Goal: Information Seeking & Learning: Check status

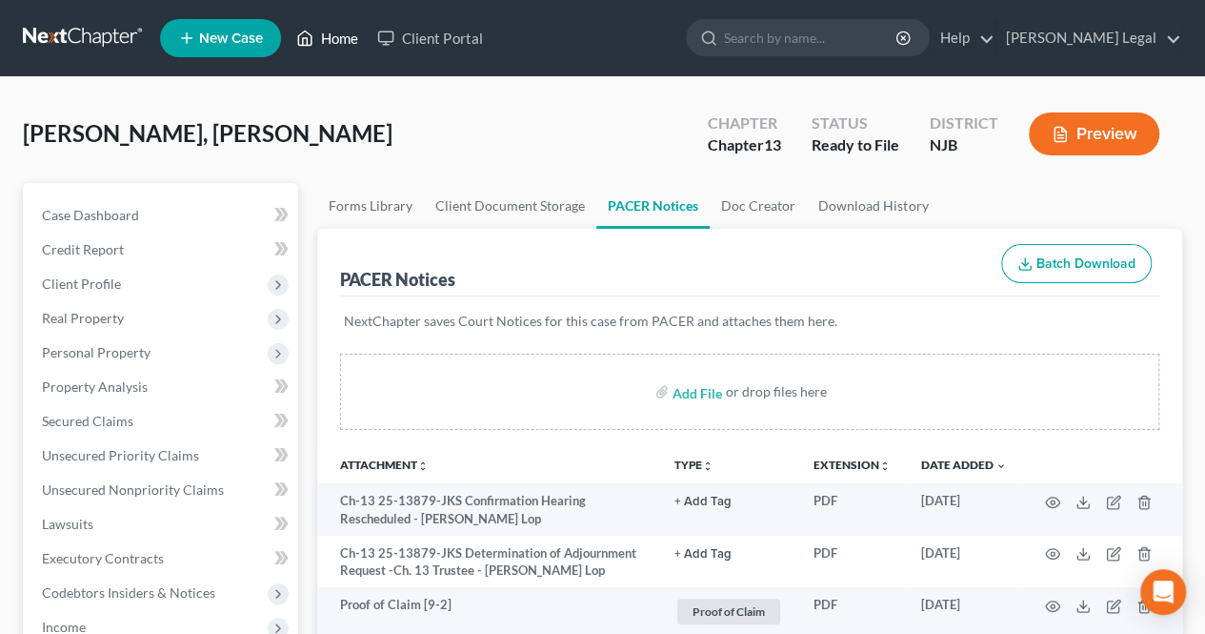
click at [328, 47] on link "Home" at bounding box center [327, 38] width 81 height 34
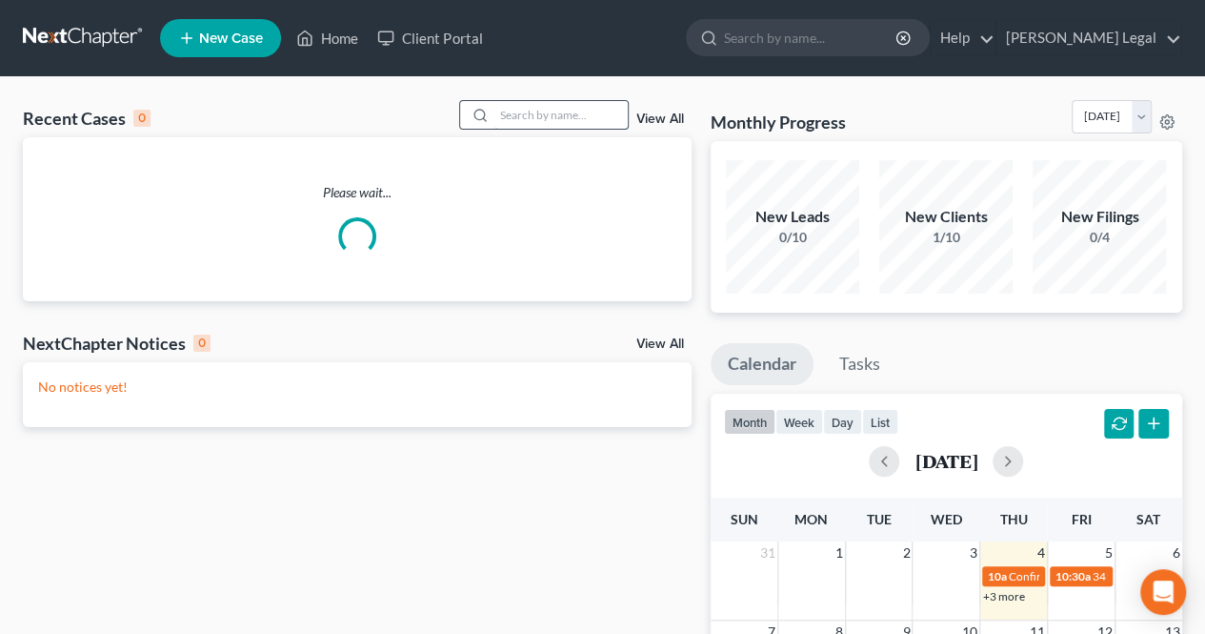
click at [551, 127] on input "search" at bounding box center [560, 115] width 133 height 28
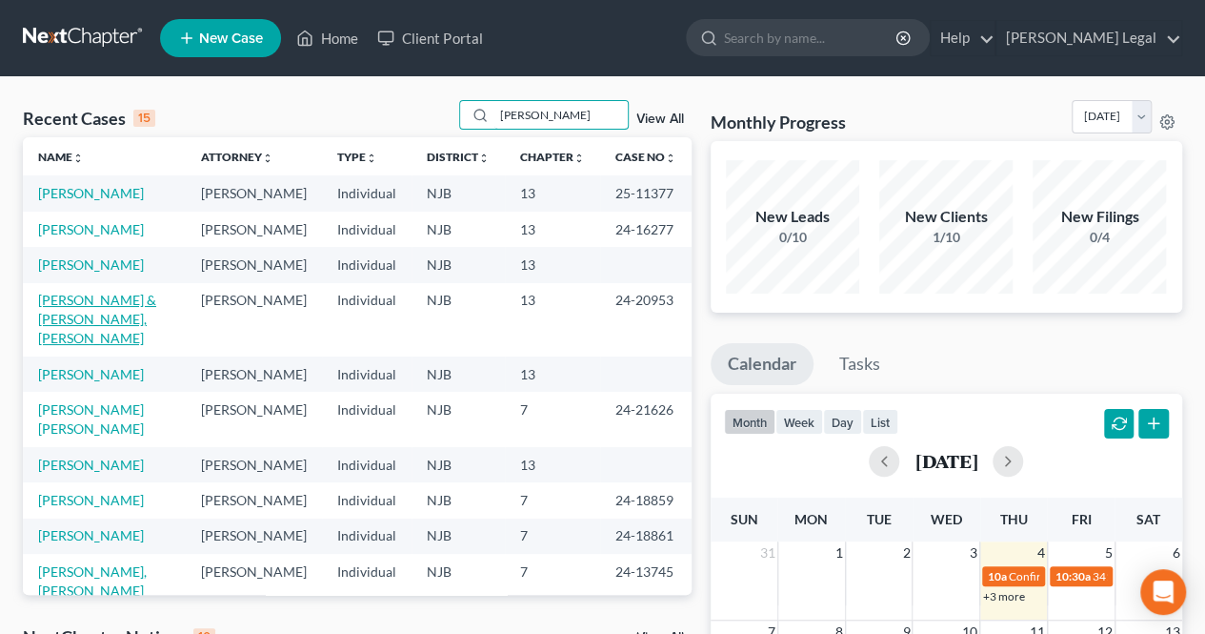
type input "[PERSON_NAME]"
click at [118, 346] on link "[PERSON_NAME] & [PERSON_NAME], [PERSON_NAME]" at bounding box center [97, 319] width 118 height 54
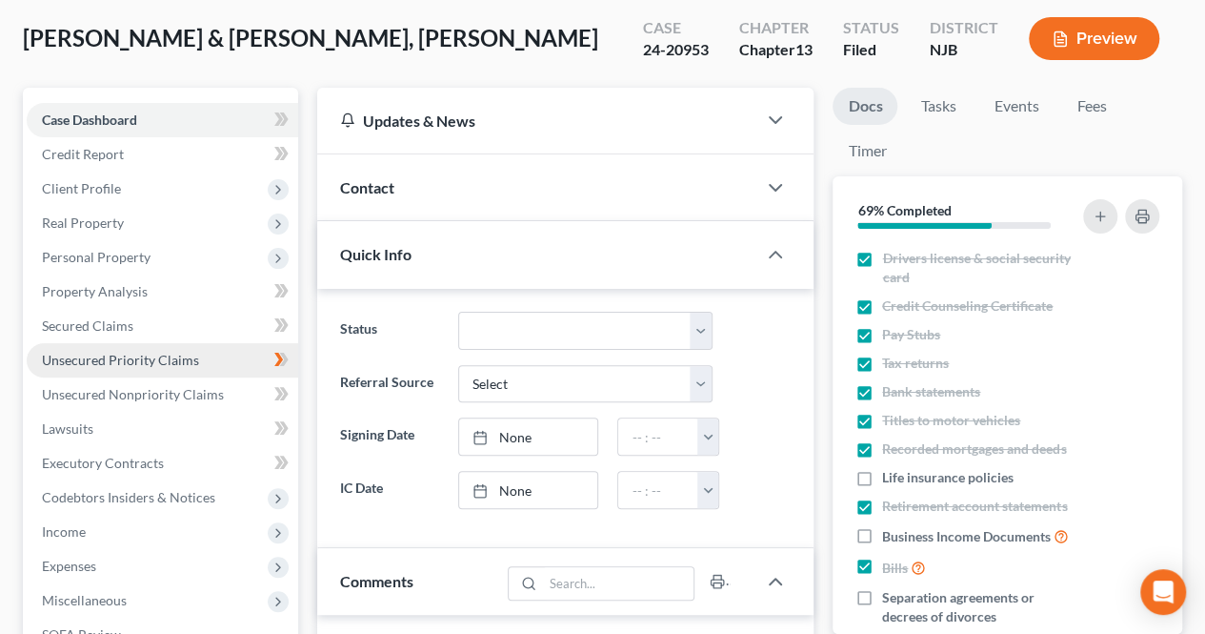
scroll to position [881, 0]
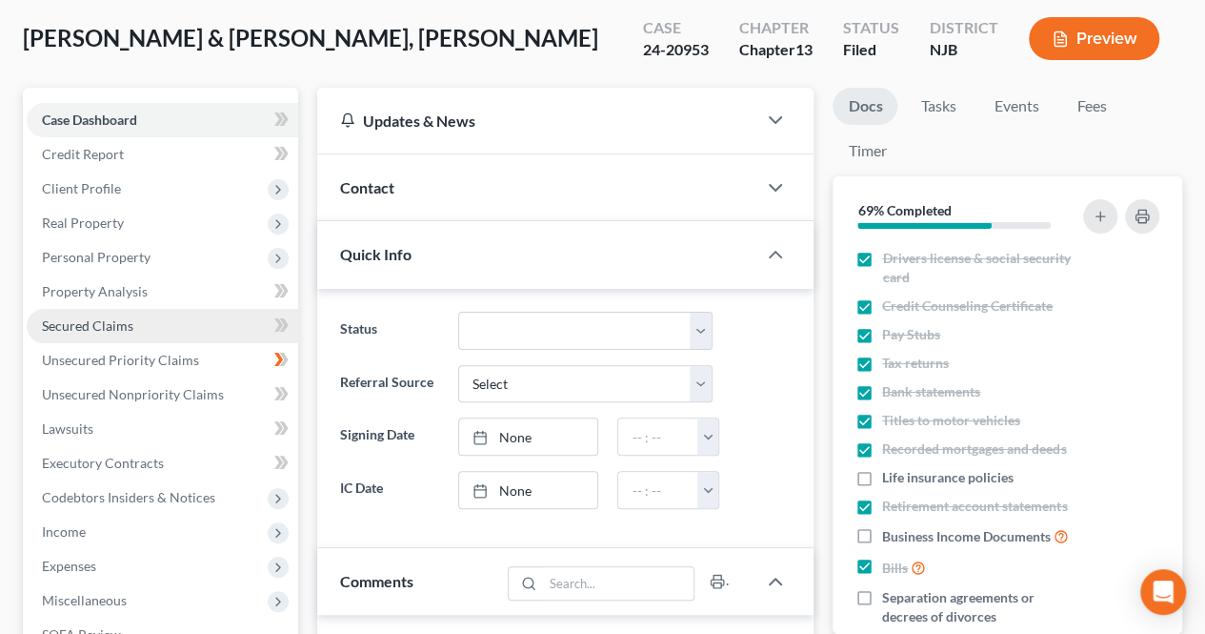
click at [103, 331] on span "Secured Claims" at bounding box center [87, 325] width 91 height 16
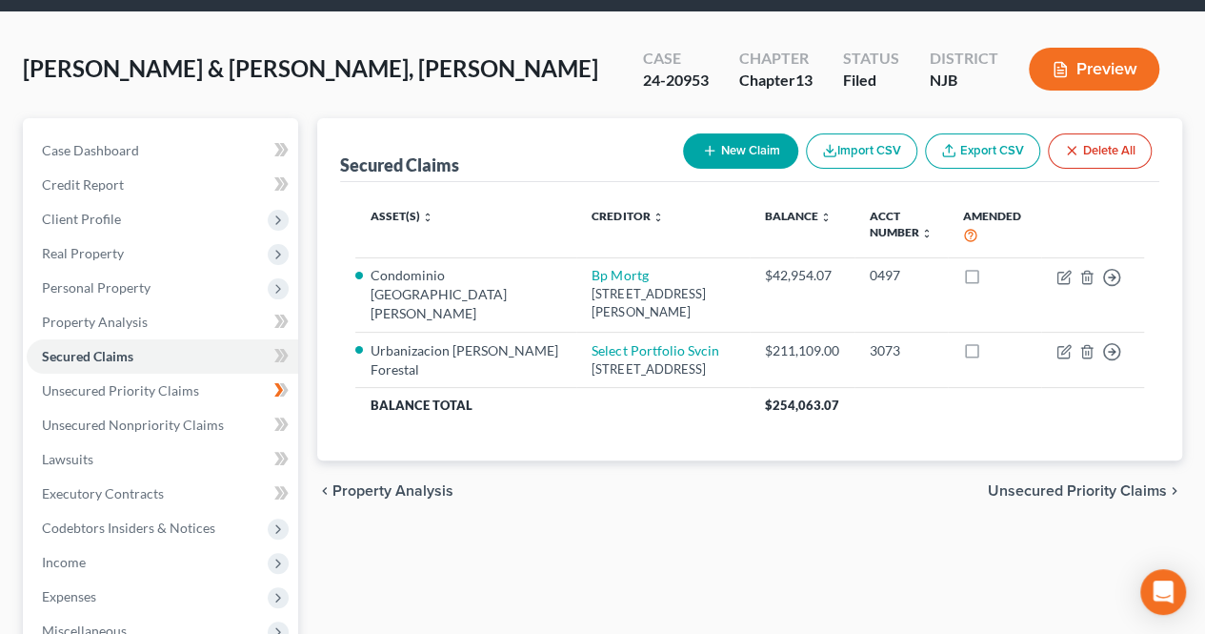
scroll to position [95, 0]
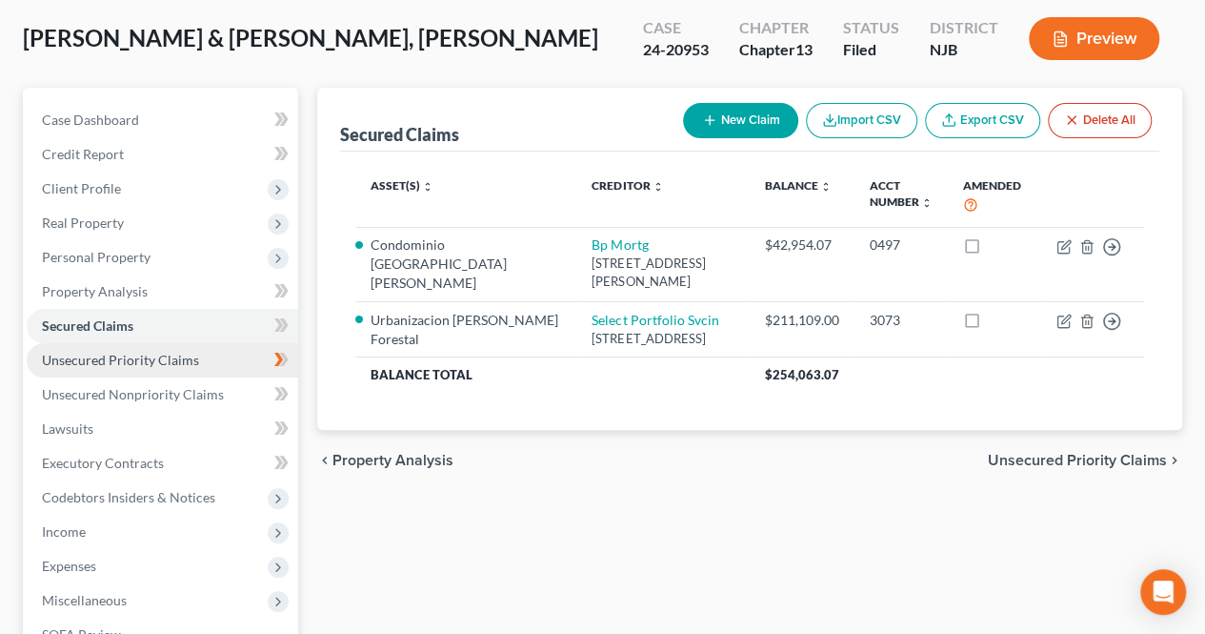
click at [211, 371] on link "Unsecured Priority Claims" at bounding box center [163, 360] width 272 height 34
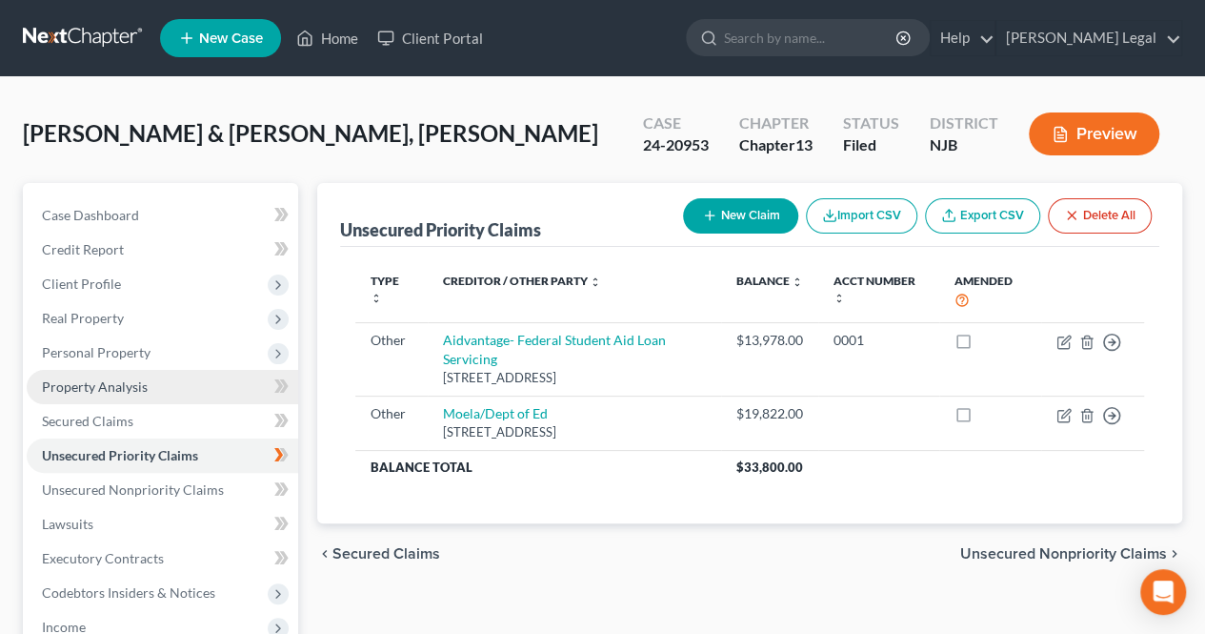
scroll to position [95, 0]
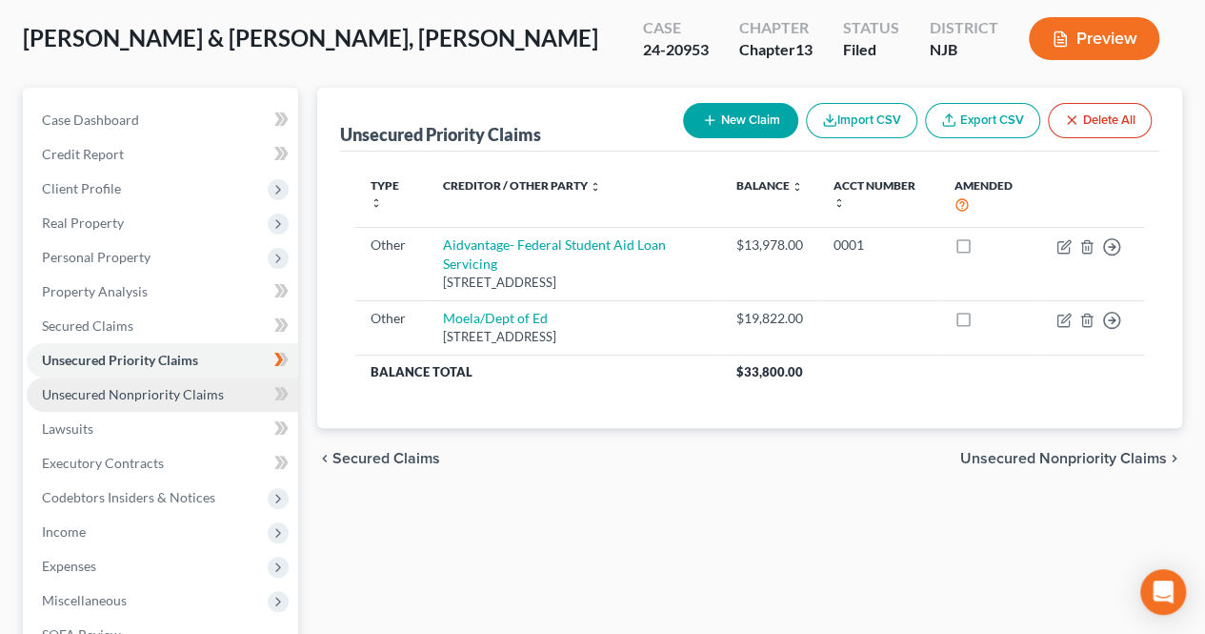
click at [217, 398] on span "Unsecured Nonpriority Claims" at bounding box center [133, 394] width 182 height 16
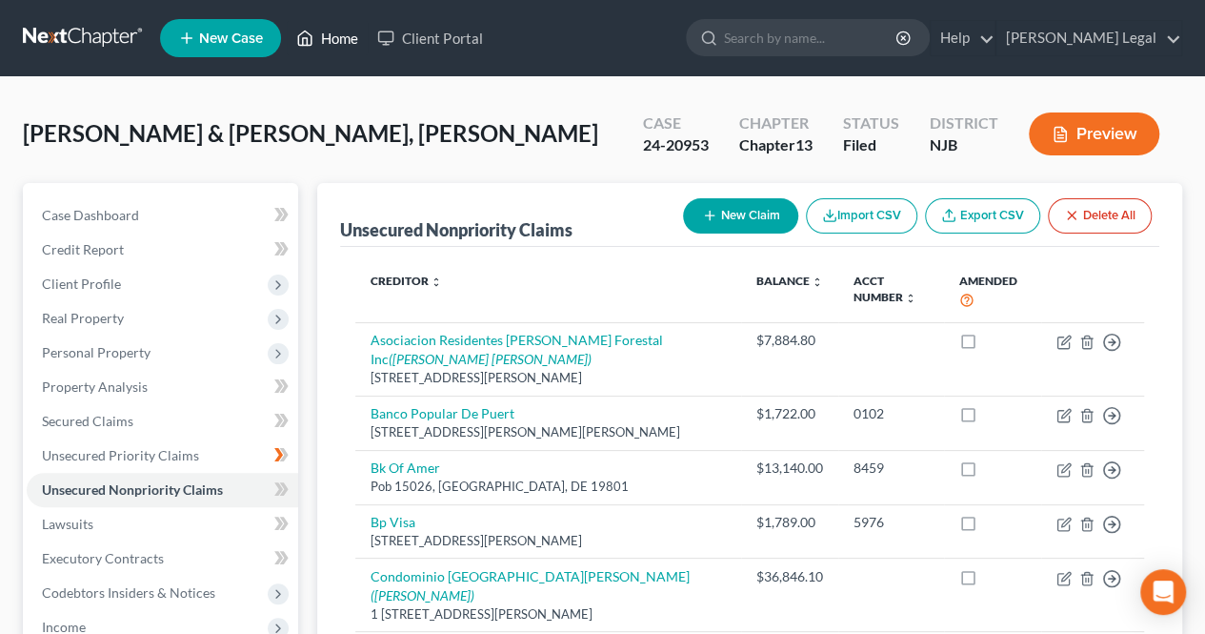
click at [335, 54] on link "Home" at bounding box center [327, 38] width 81 height 34
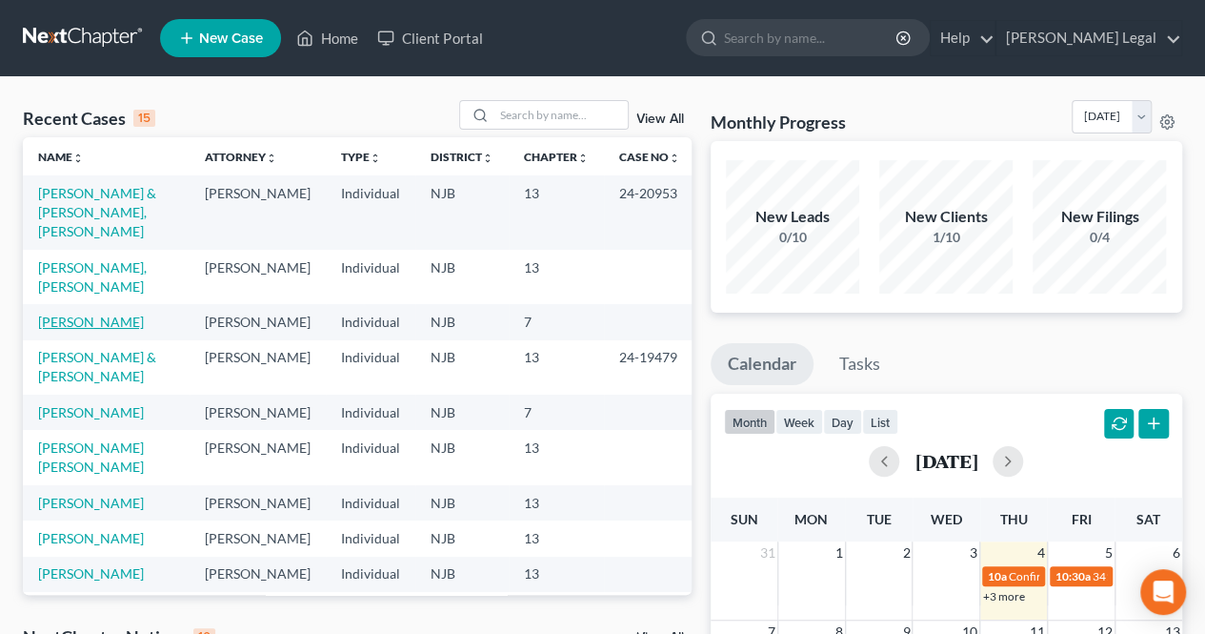
click at [84, 313] on link "[PERSON_NAME]" at bounding box center [91, 321] width 106 height 16
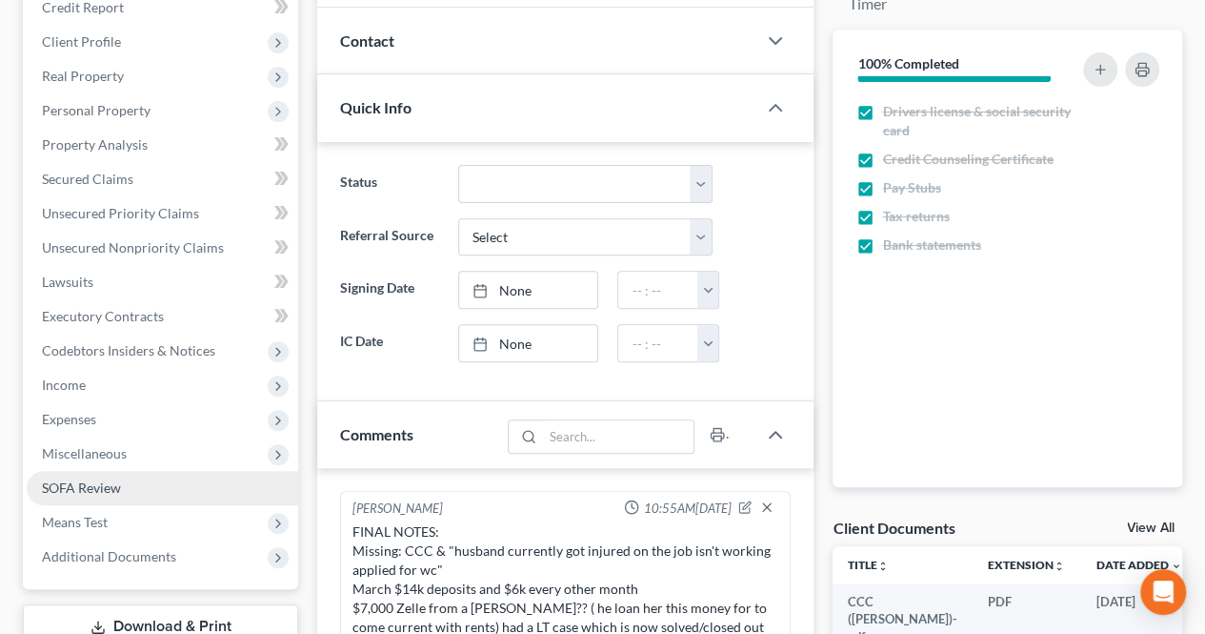
scroll to position [286, 0]
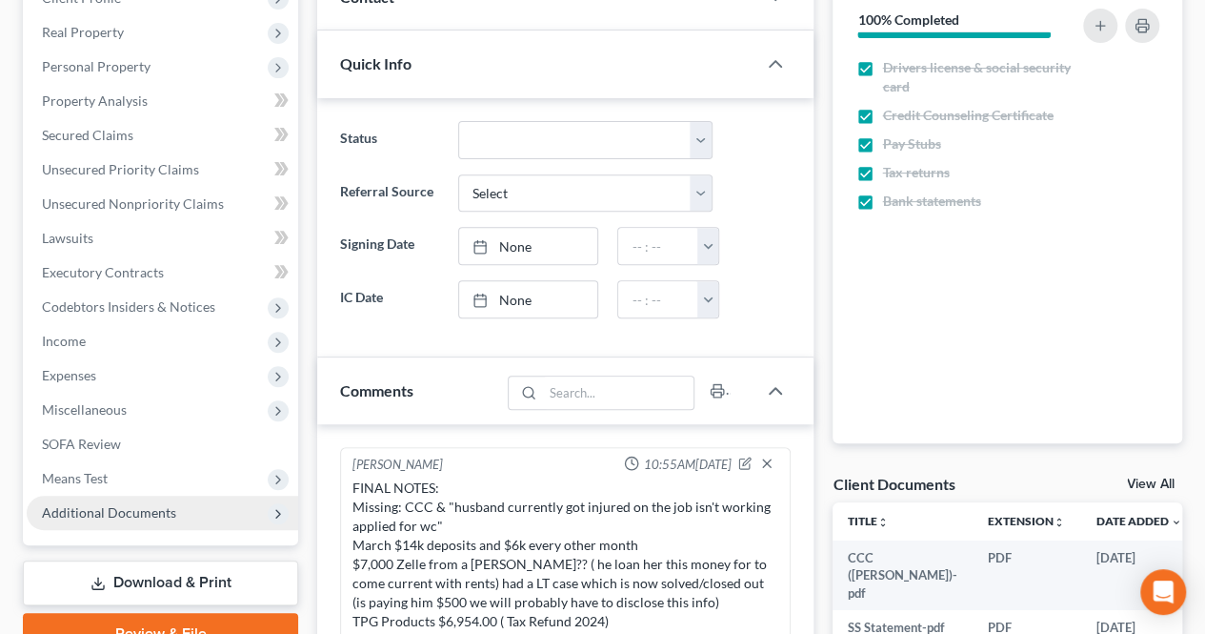
click at [127, 504] on span "Additional Documents" at bounding box center [109, 512] width 134 height 16
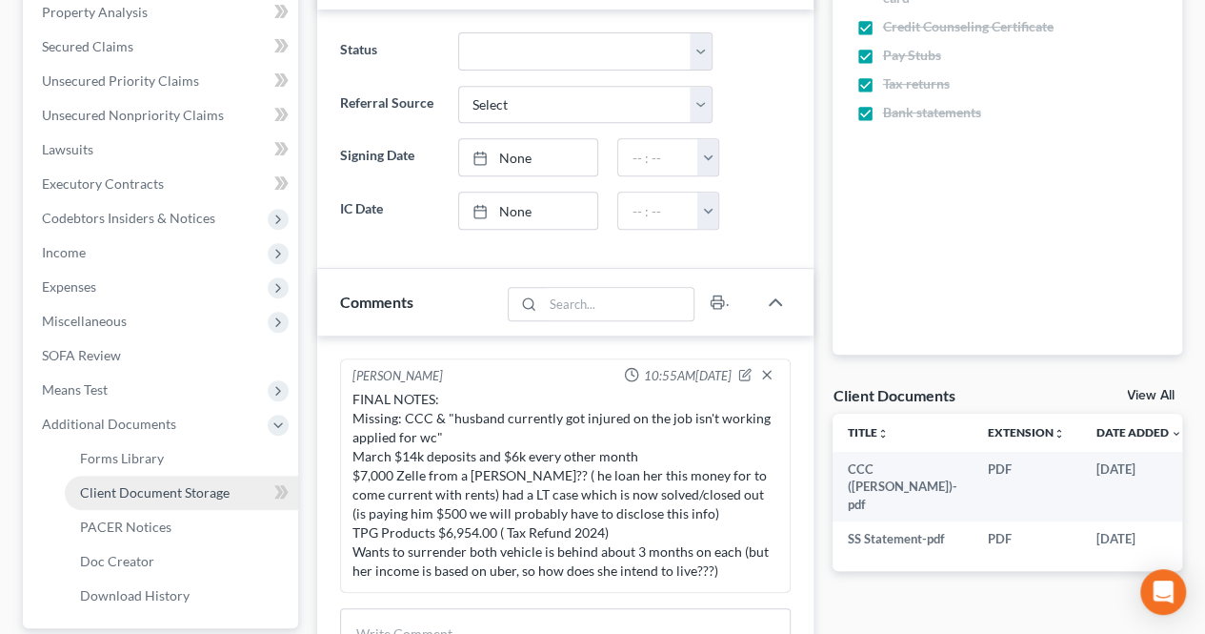
scroll to position [381, 0]
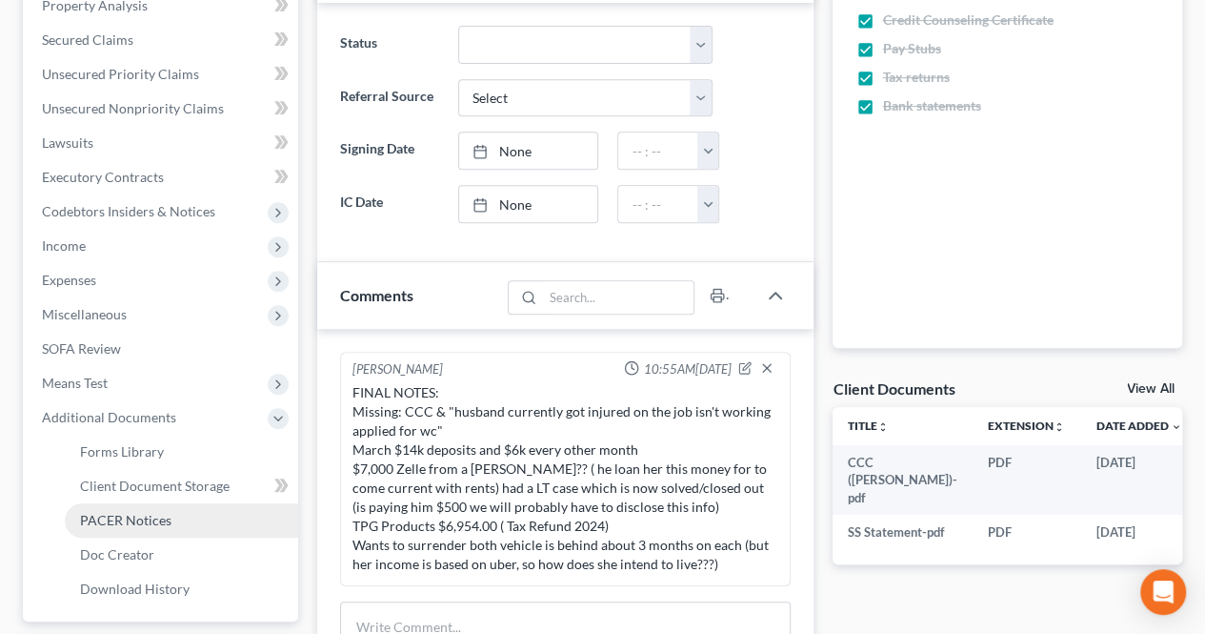
click at [130, 519] on span "PACER Notices" at bounding box center [125, 520] width 91 height 16
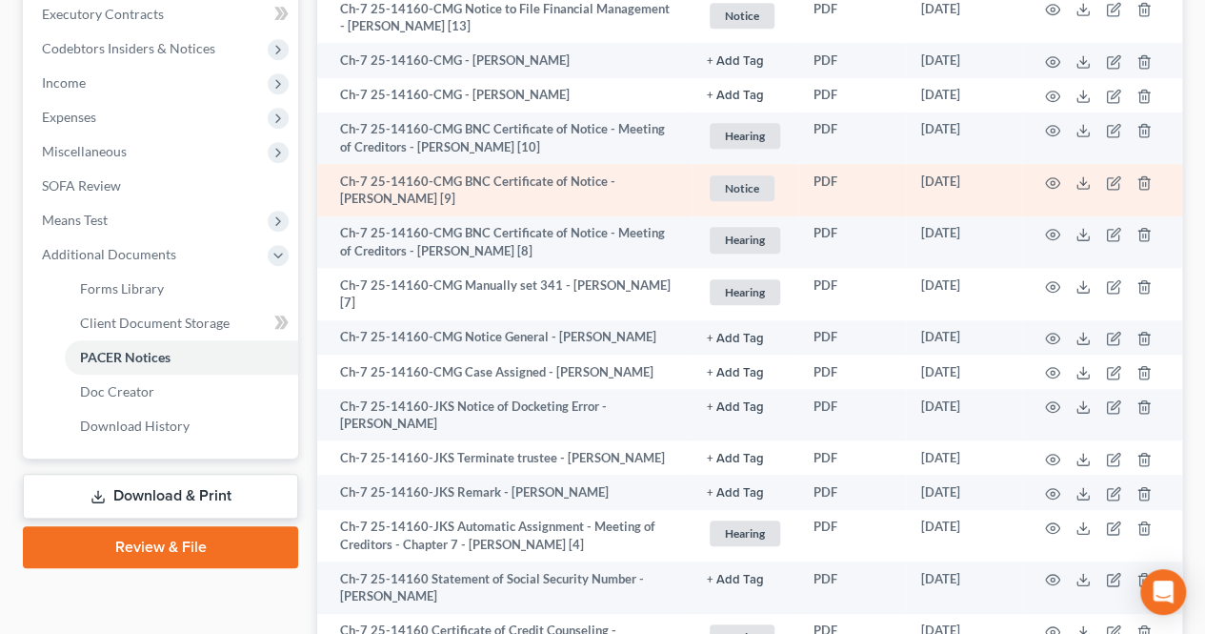
scroll to position [572, 0]
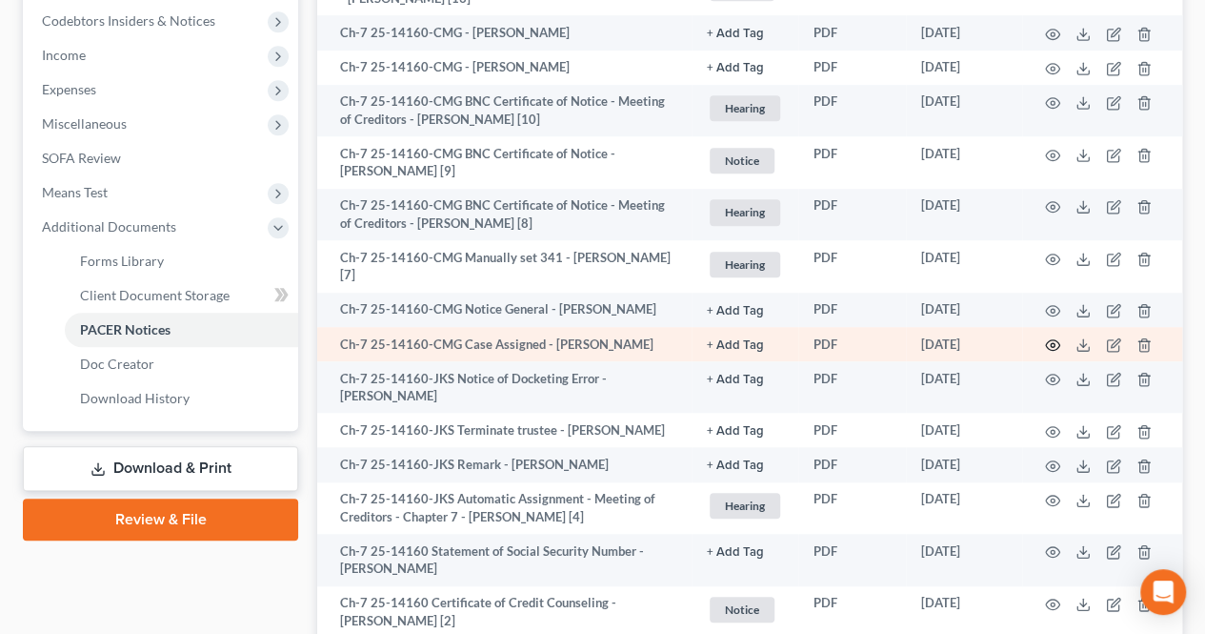
click at [1051, 343] on circle "button" at bounding box center [1053, 345] width 4 height 4
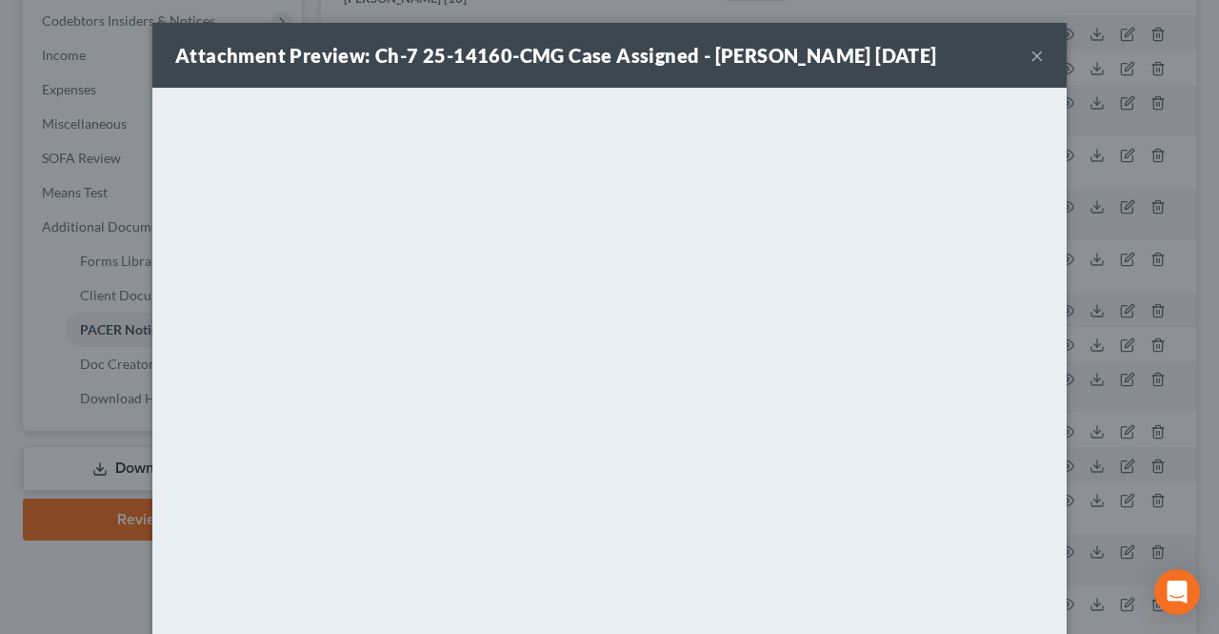
click at [1031, 56] on button "×" at bounding box center [1037, 55] width 13 height 23
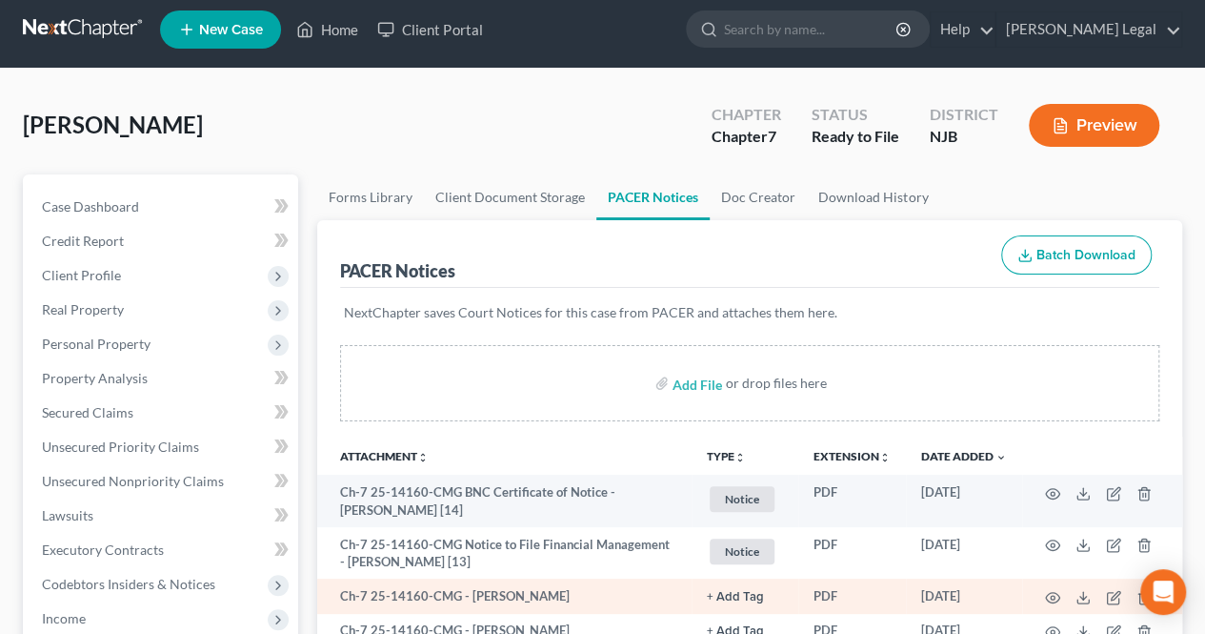
scroll to position [0, 0]
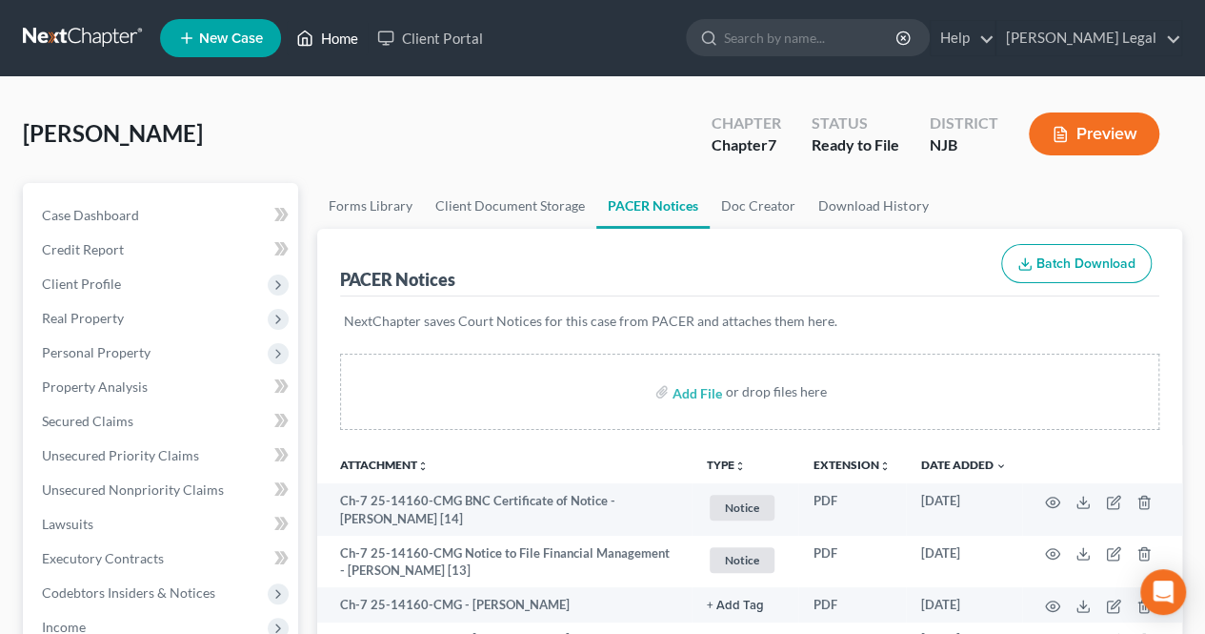
click at [352, 31] on link "Home" at bounding box center [327, 38] width 81 height 34
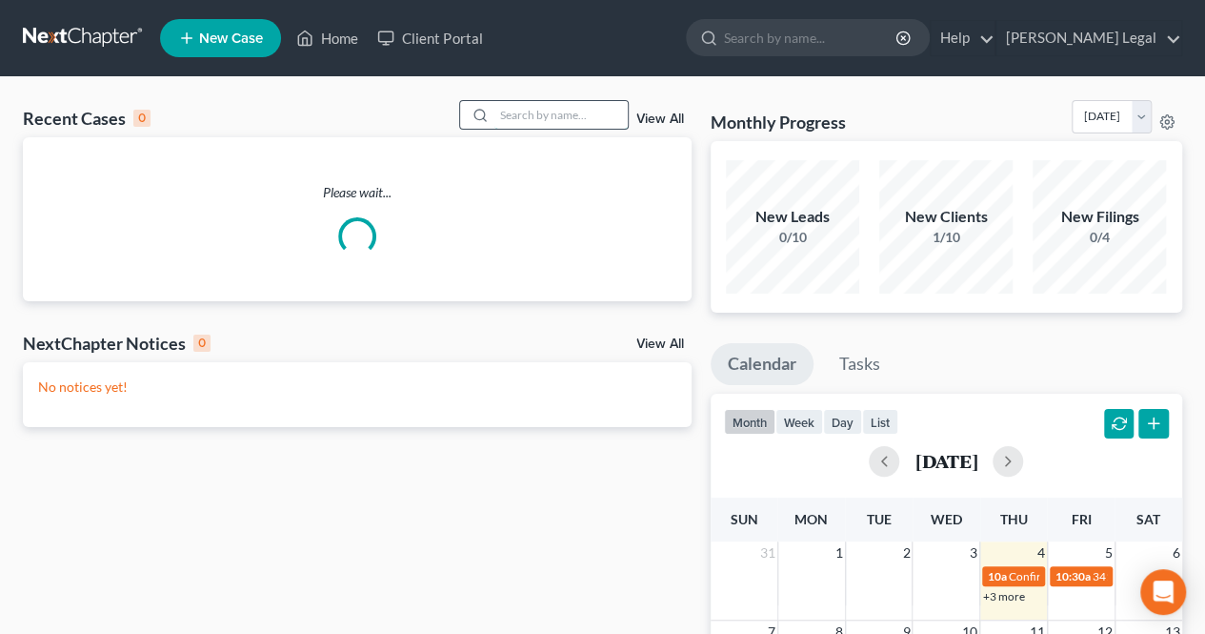
click at [572, 121] on input "search" at bounding box center [560, 115] width 133 height 28
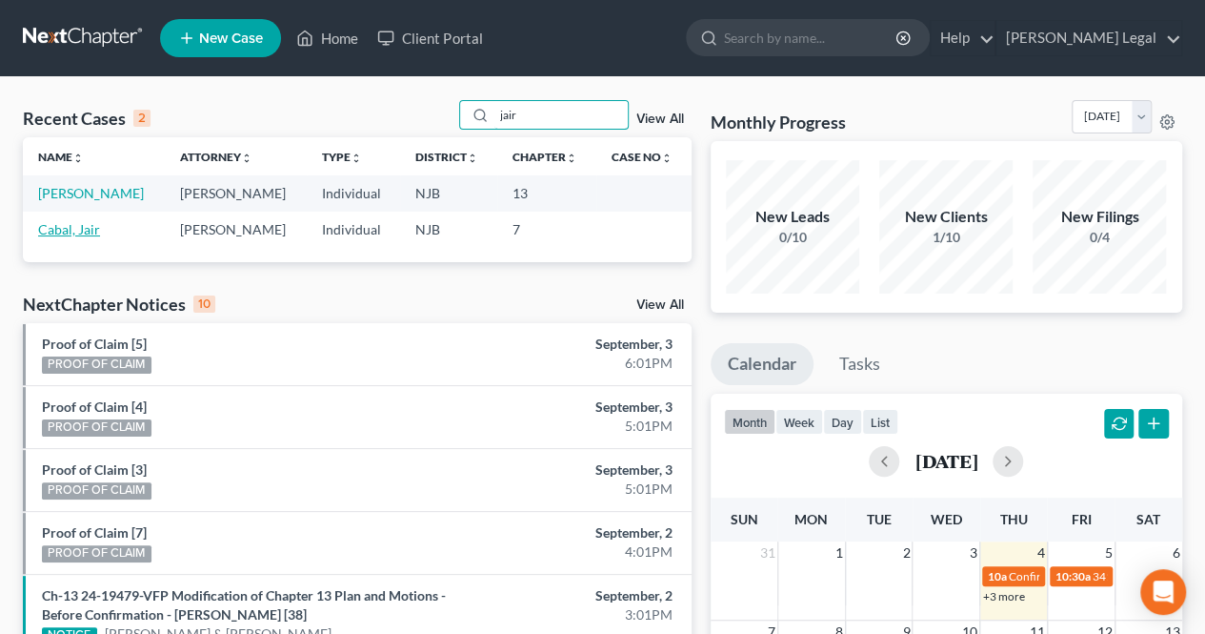
type input "jair"
click at [76, 223] on link "Cabal, Jair" at bounding box center [69, 229] width 62 height 16
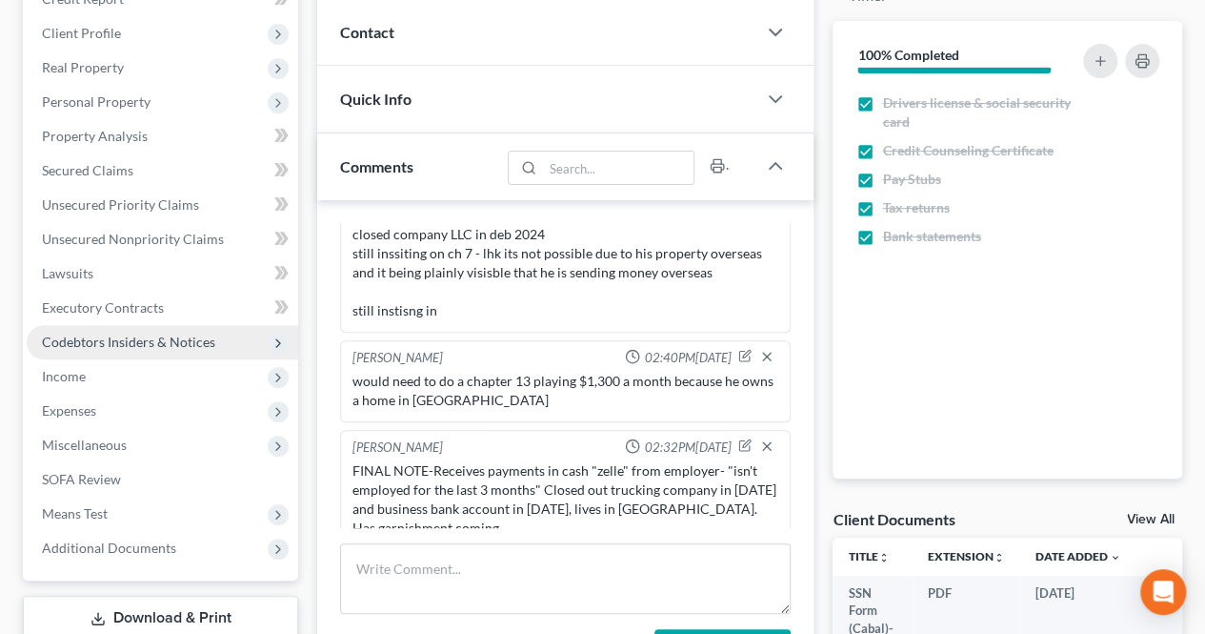
scroll to position [381, 0]
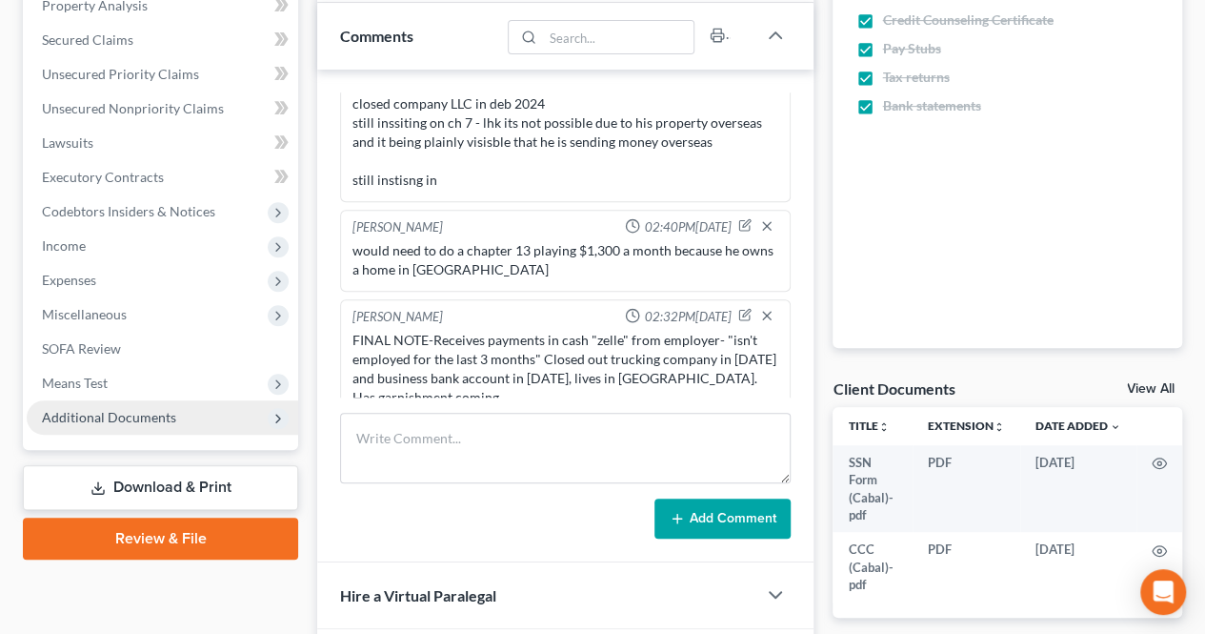
click at [105, 407] on span "Additional Documents" at bounding box center [163, 417] width 272 height 34
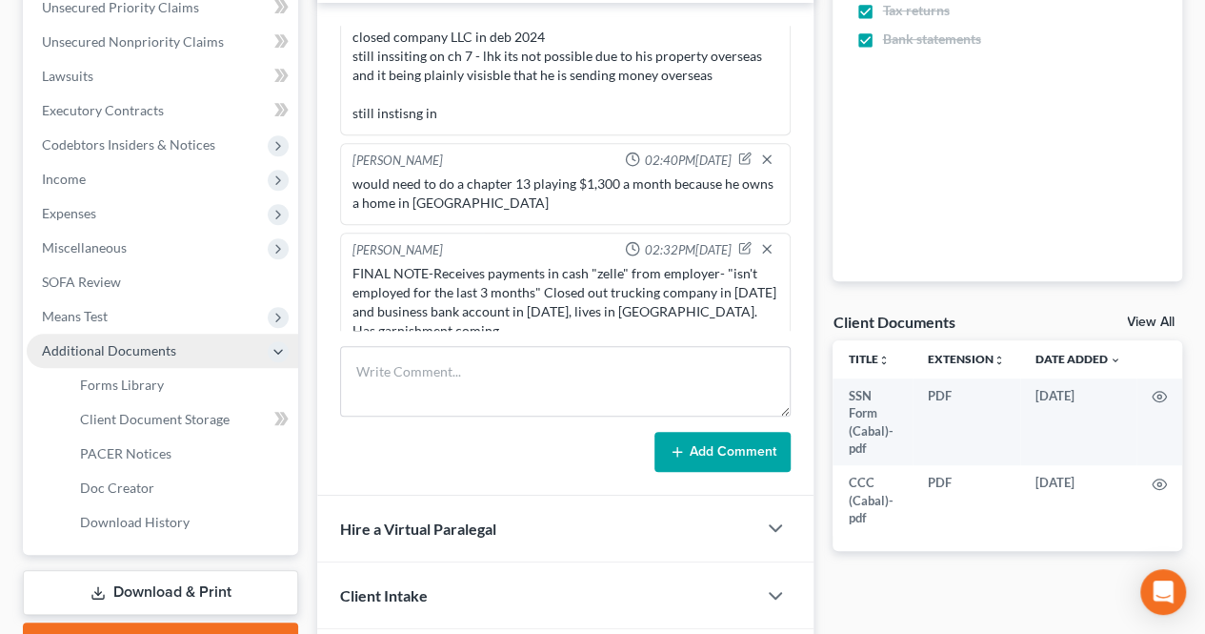
scroll to position [476, 0]
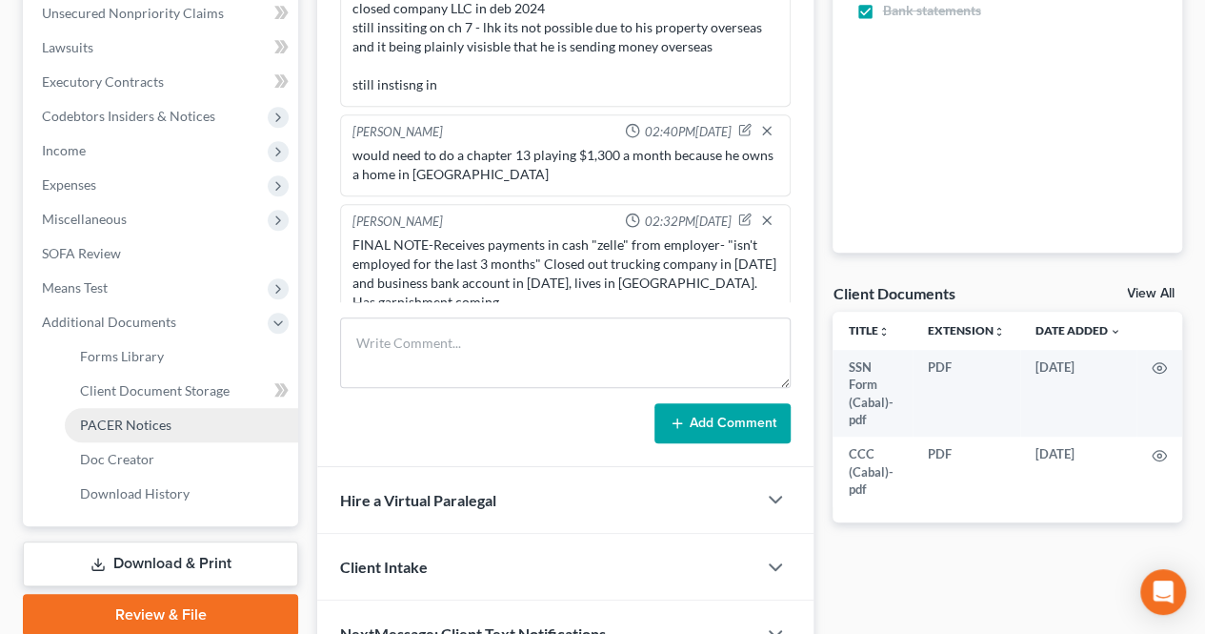
click at [105, 410] on link "PACER Notices" at bounding box center [181, 425] width 233 height 34
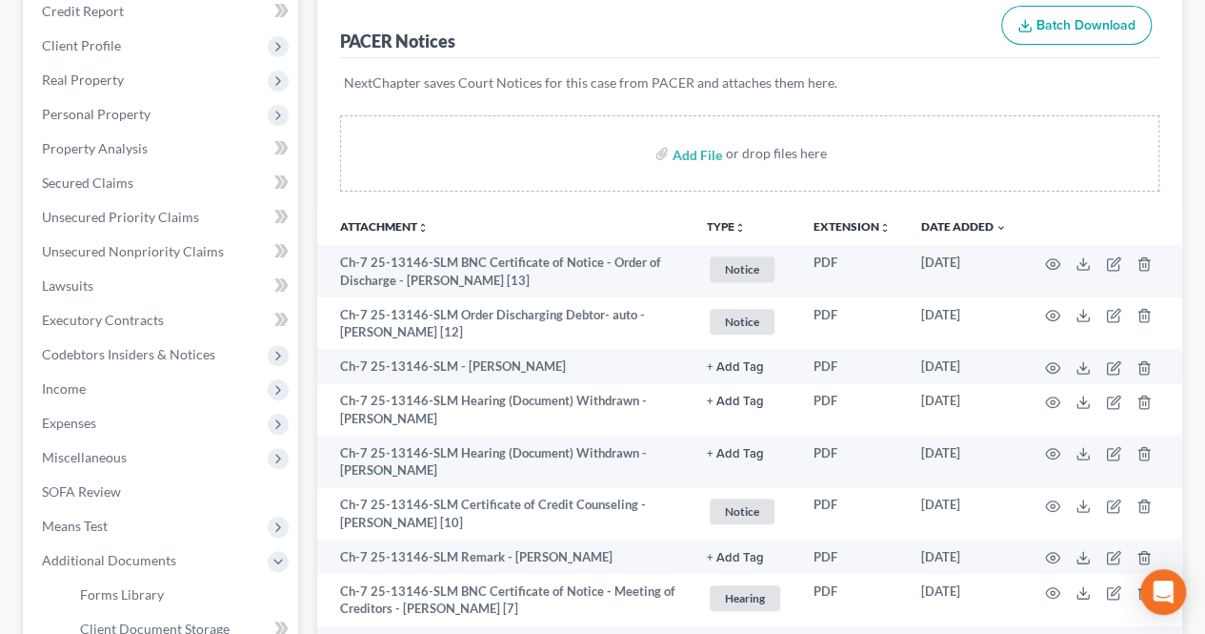
scroll to position [286, 0]
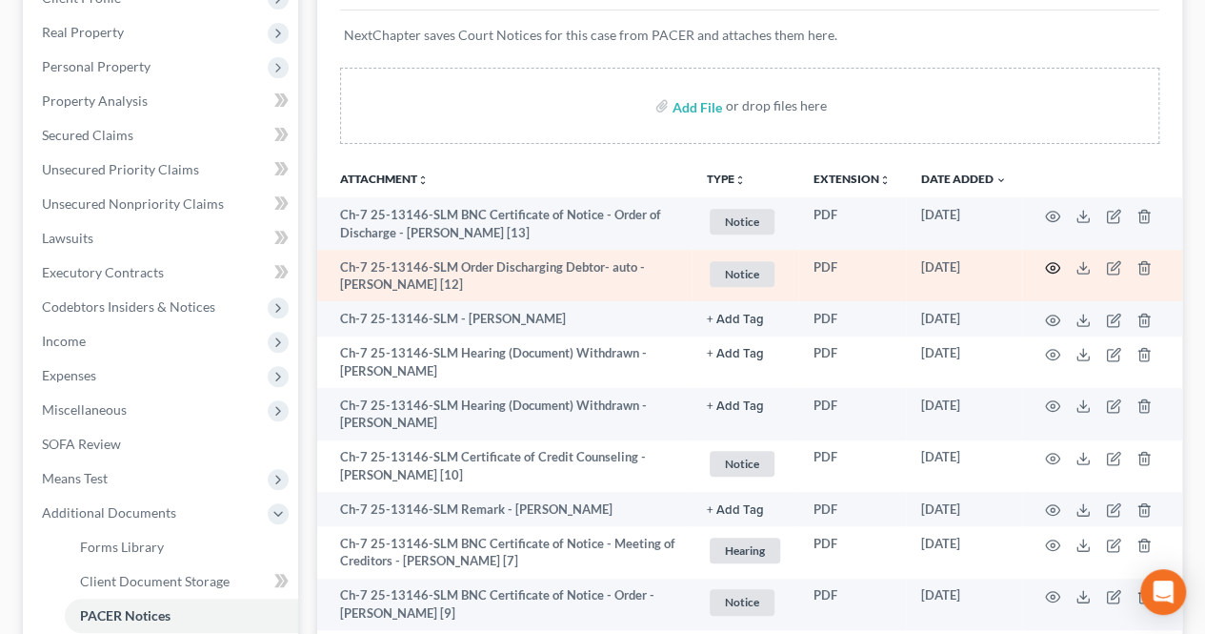
click at [1050, 264] on icon "button" at bounding box center [1052, 267] width 15 height 15
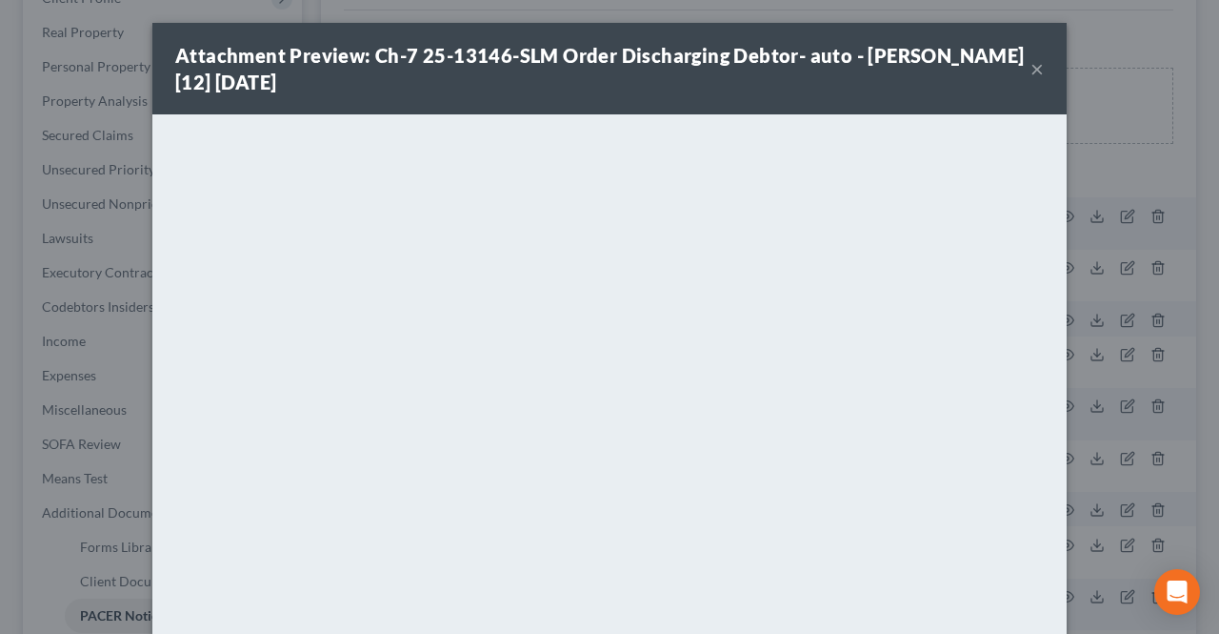
click at [1031, 68] on button "×" at bounding box center [1037, 68] width 13 height 23
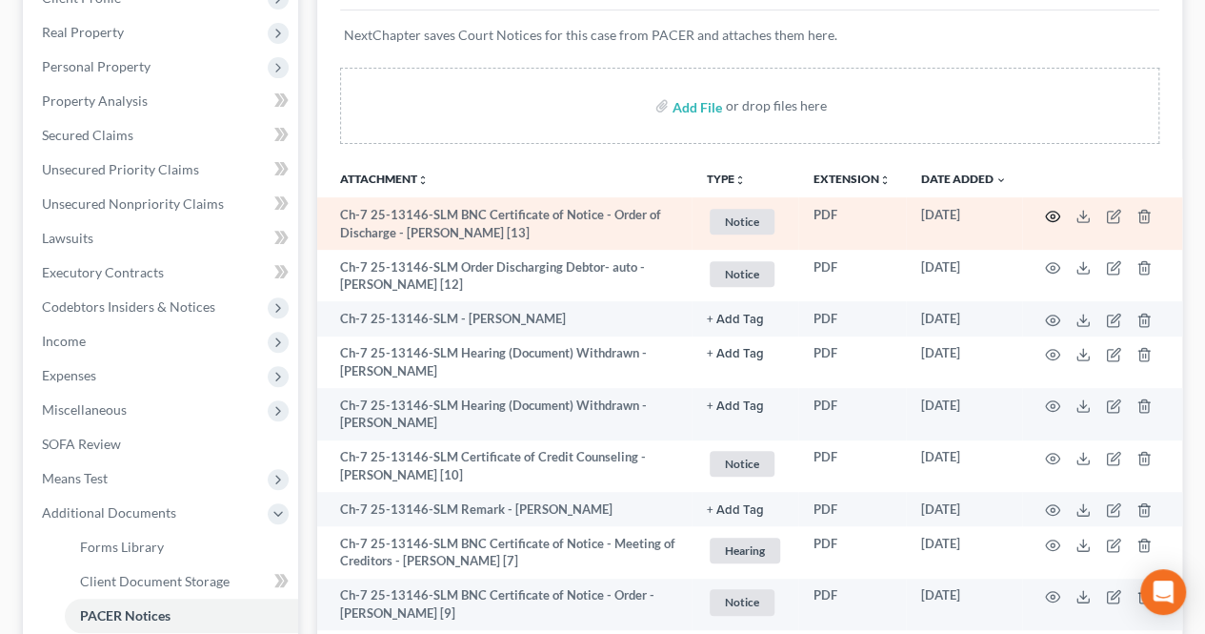
click at [1056, 214] on icon "button" at bounding box center [1052, 216] width 15 height 15
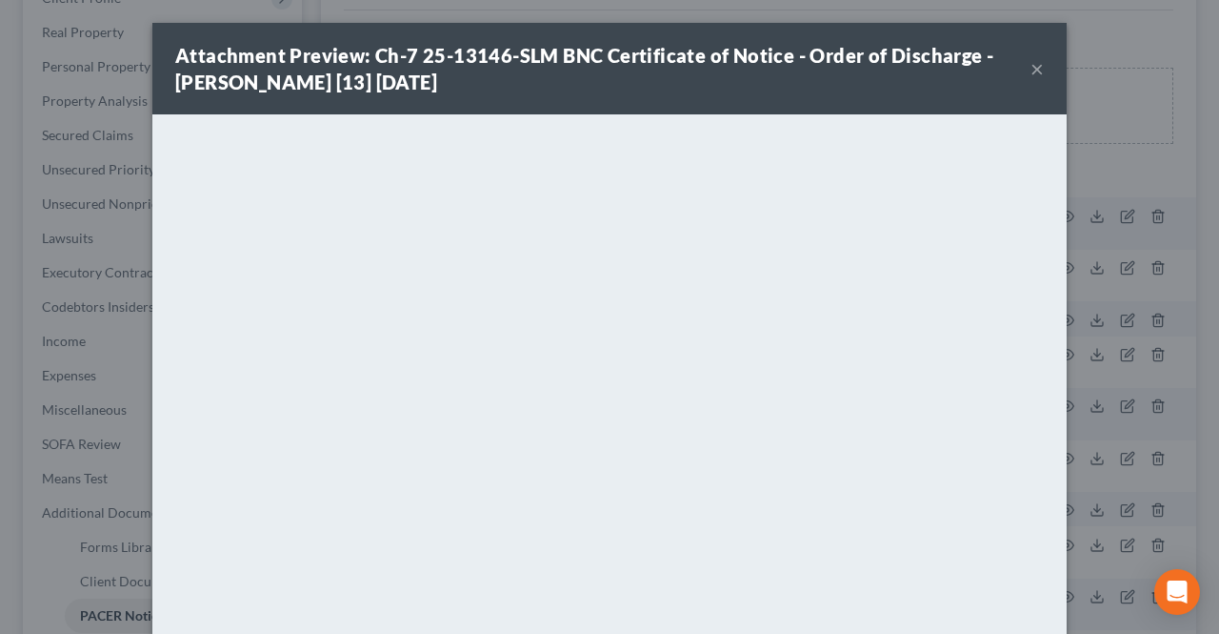
click at [1033, 69] on button "×" at bounding box center [1037, 68] width 13 height 23
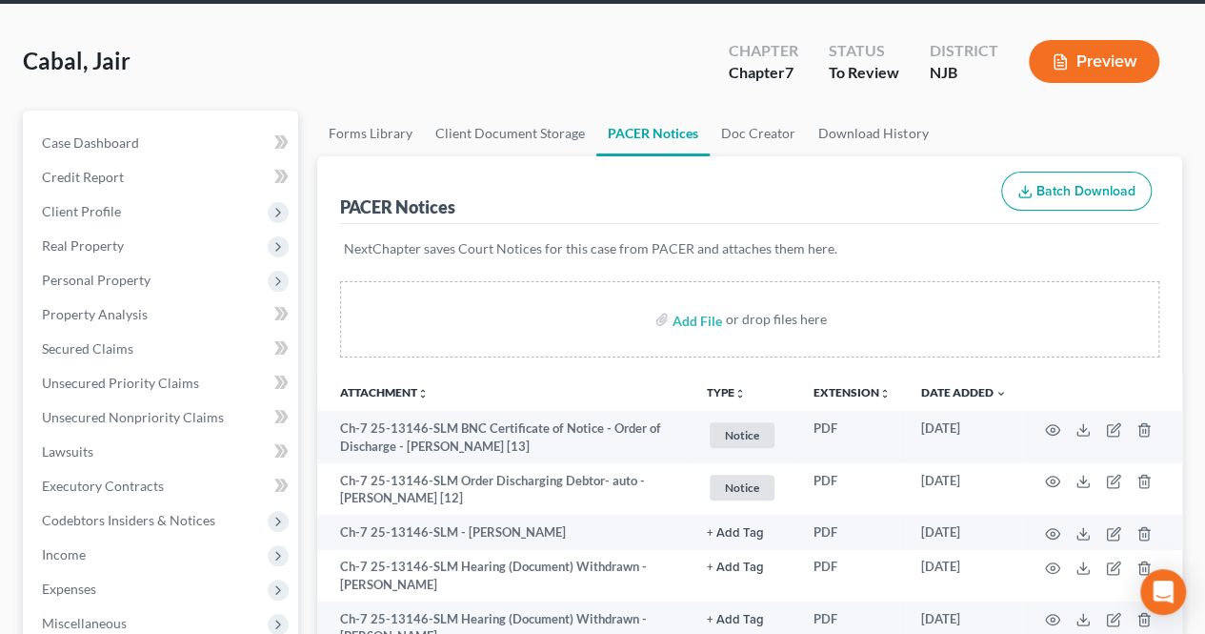
scroll to position [0, 0]
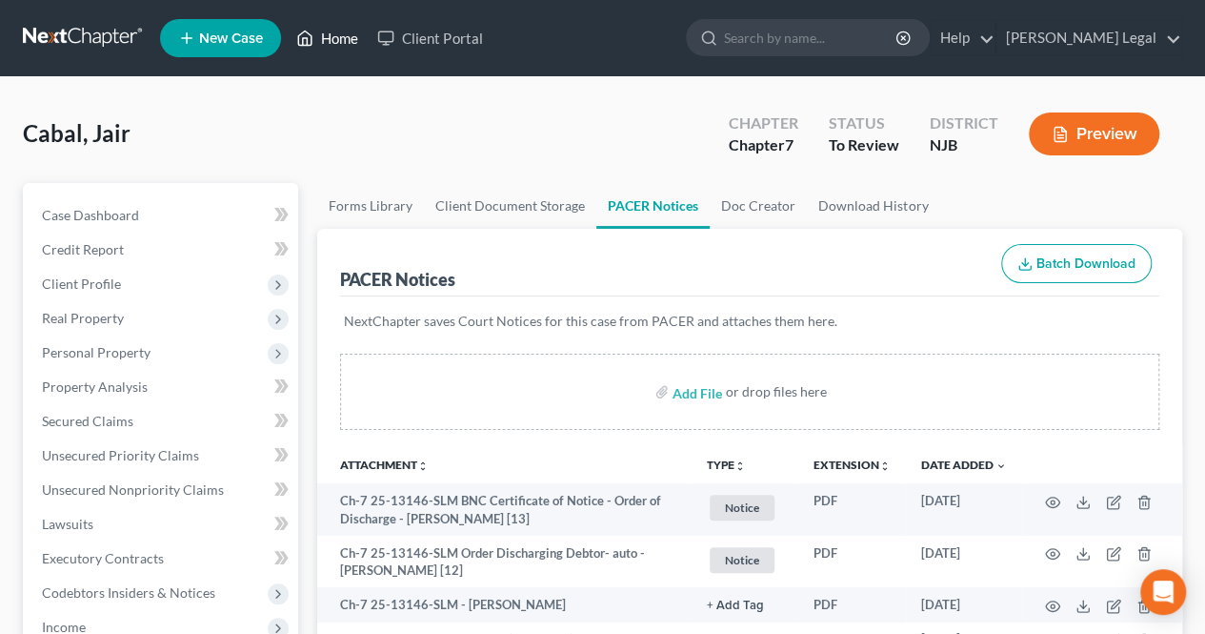
click at [308, 28] on icon at bounding box center [304, 38] width 17 height 23
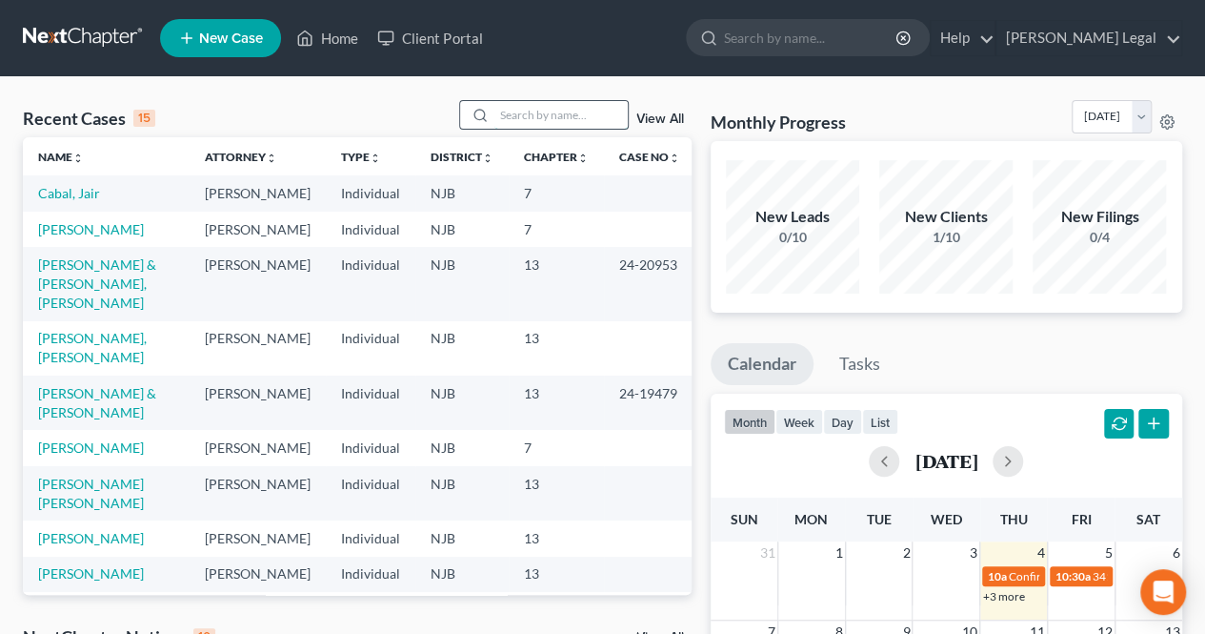
click at [520, 115] on input "search" at bounding box center [560, 115] width 133 height 28
click at [72, 237] on link "[PERSON_NAME]" at bounding box center [91, 229] width 106 height 16
select select "5"
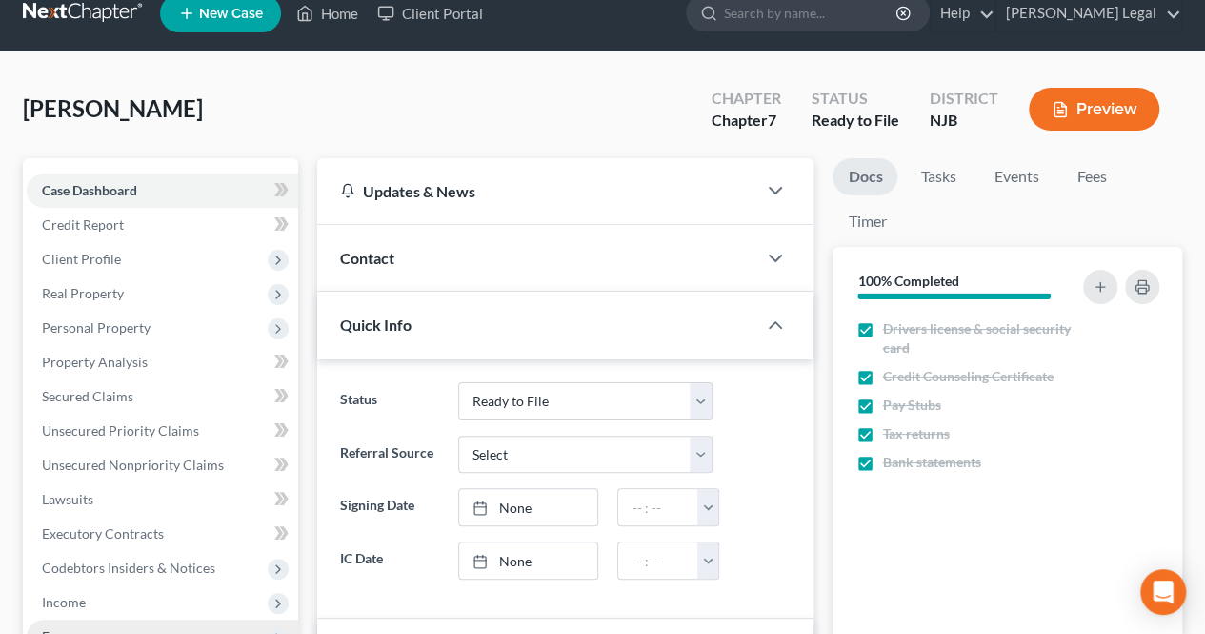
scroll to position [381, 0]
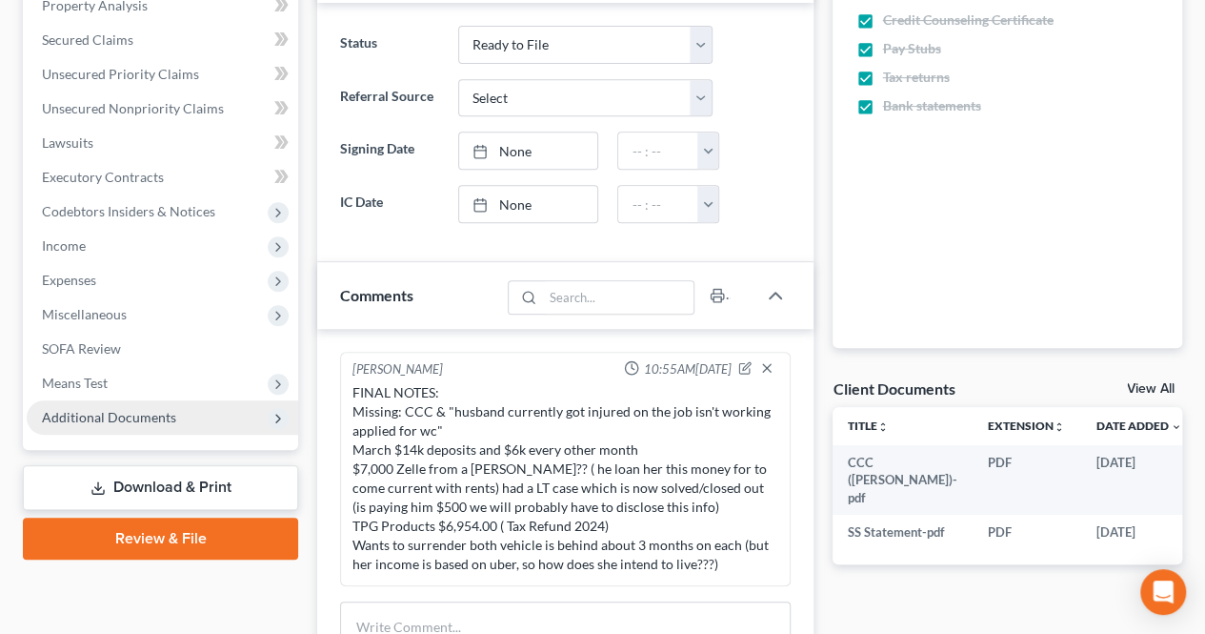
click at [130, 404] on span "Additional Documents" at bounding box center [163, 417] width 272 height 34
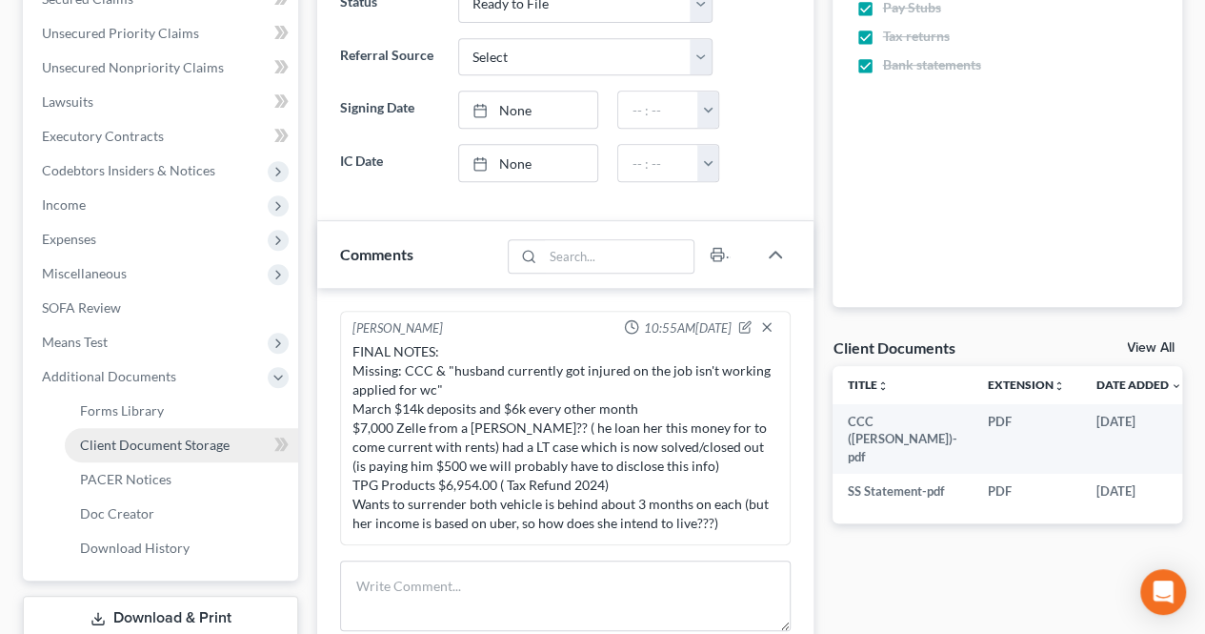
scroll to position [476, 0]
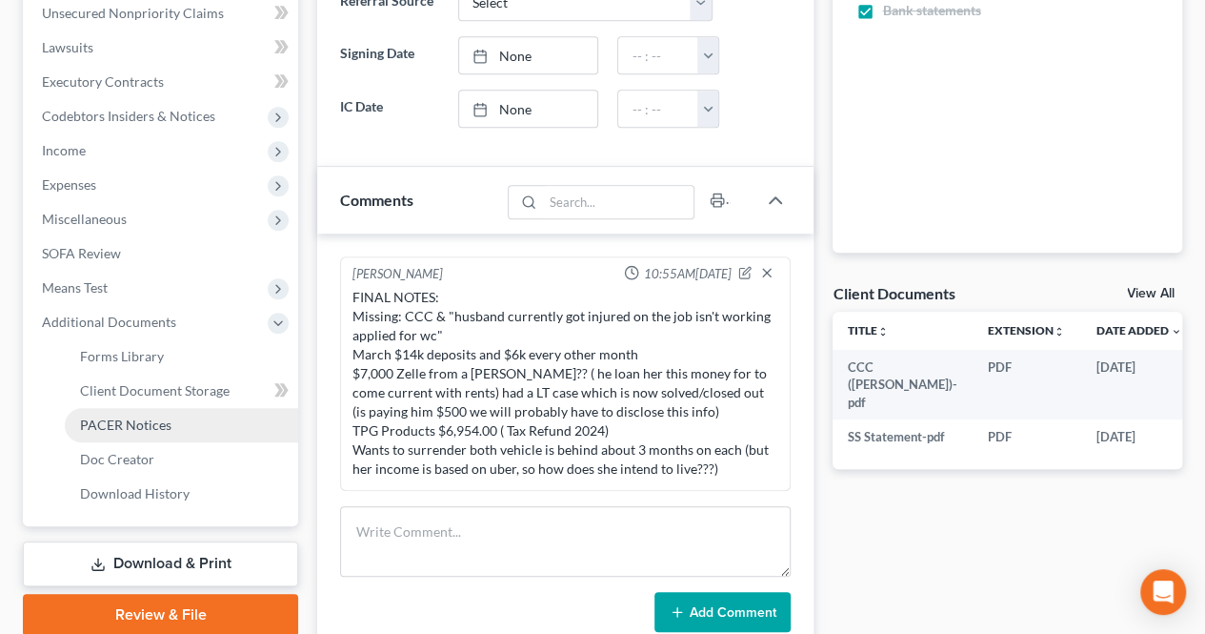
click at [127, 413] on link "PACER Notices" at bounding box center [181, 425] width 233 height 34
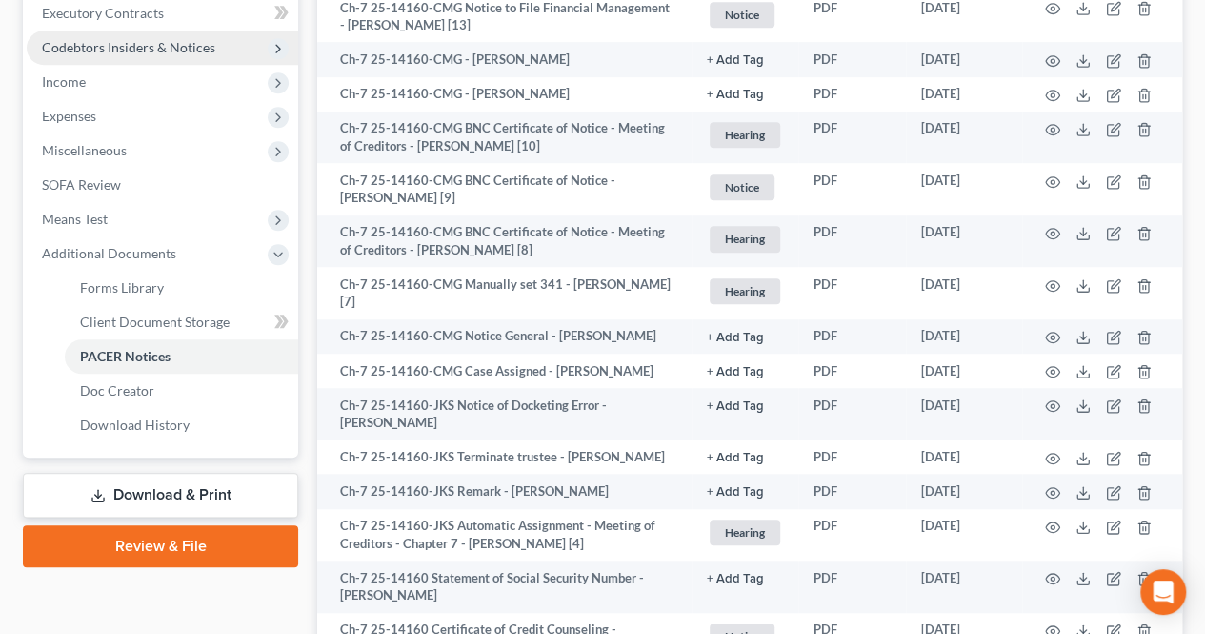
scroll to position [572, 0]
